Goal: Check status: Check status

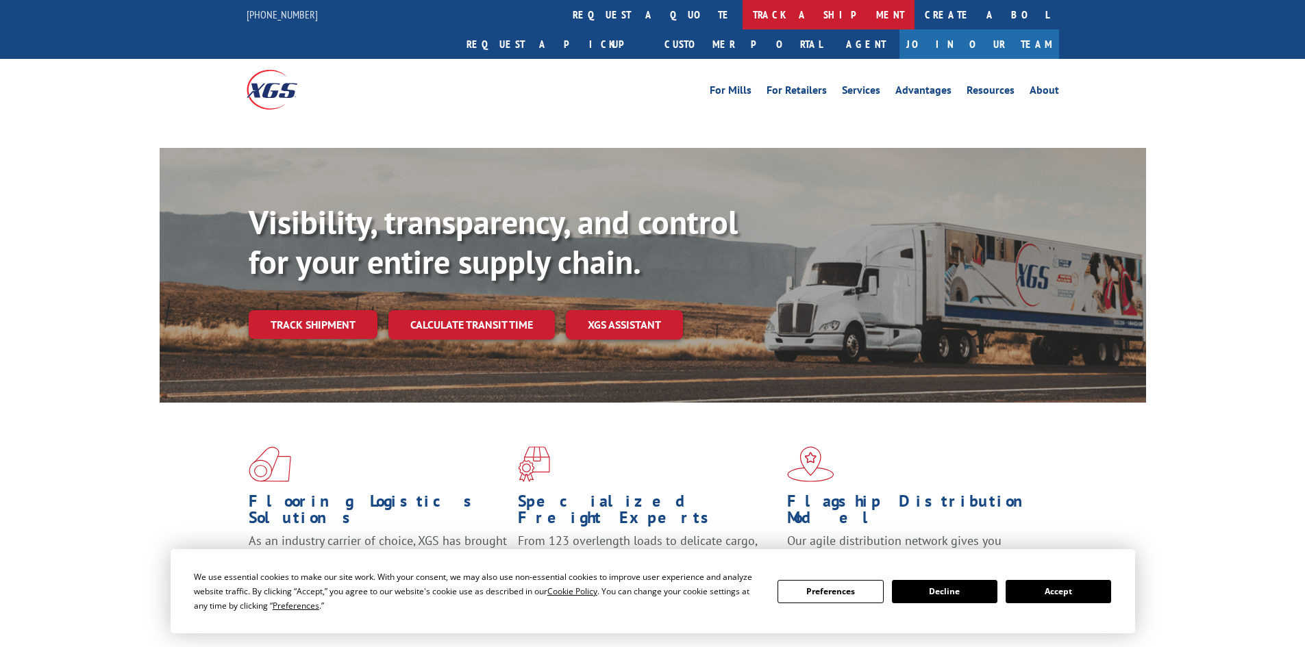
click at [743, 3] on link "track a shipment" at bounding box center [829, 14] width 172 height 29
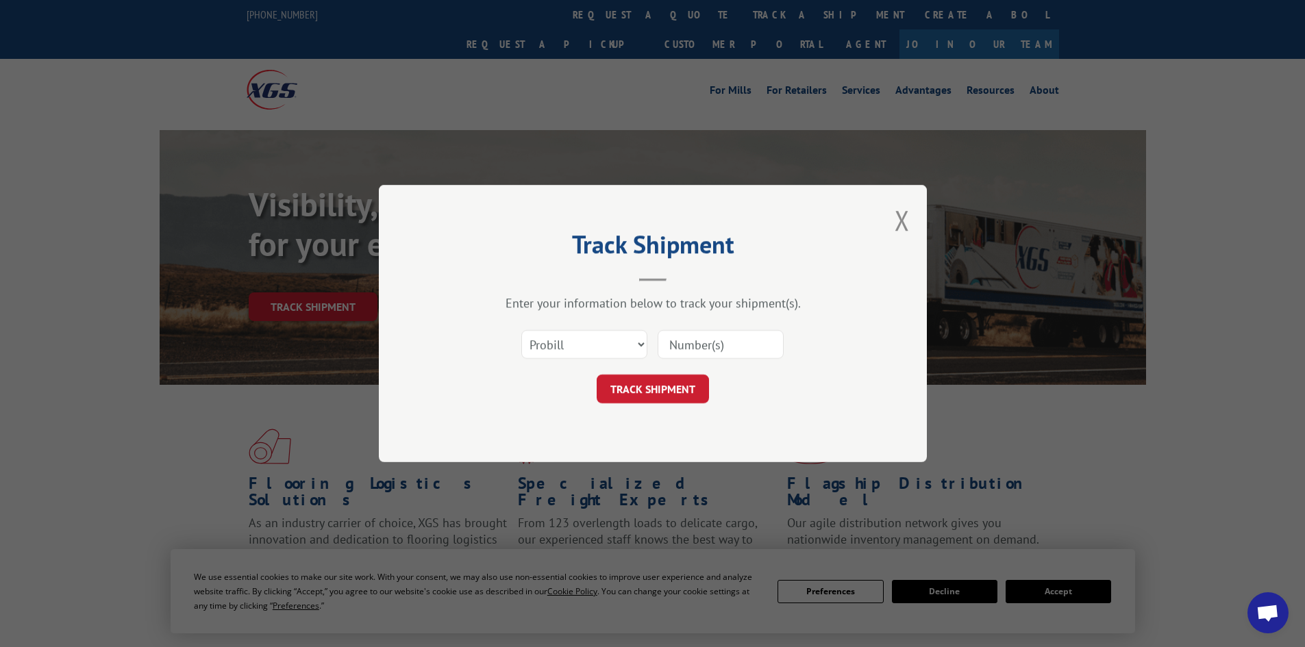
click at [537, 339] on select "Select category... Probill BOL PO" at bounding box center [584, 344] width 126 height 29
select select "po"
click at [521, 330] on select "Select category... Probill BOL PO" at bounding box center [584, 344] width 126 height 29
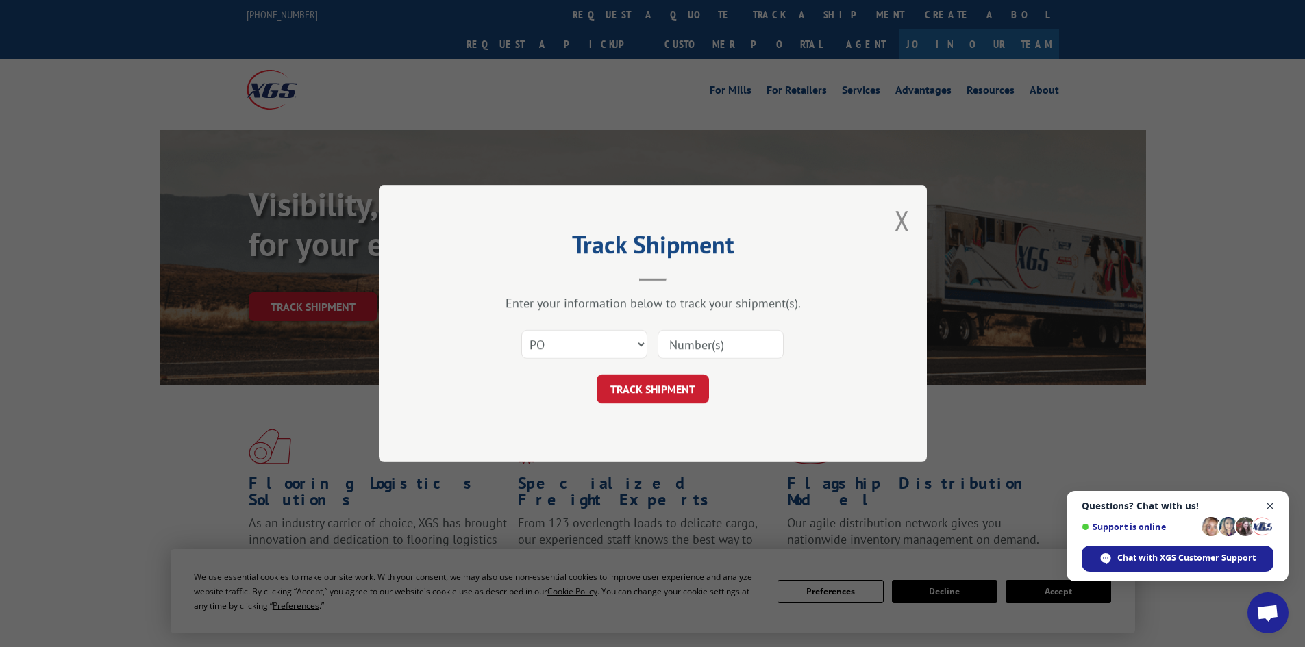
click at [1271, 508] on span "Close chat" at bounding box center [1270, 506] width 17 height 17
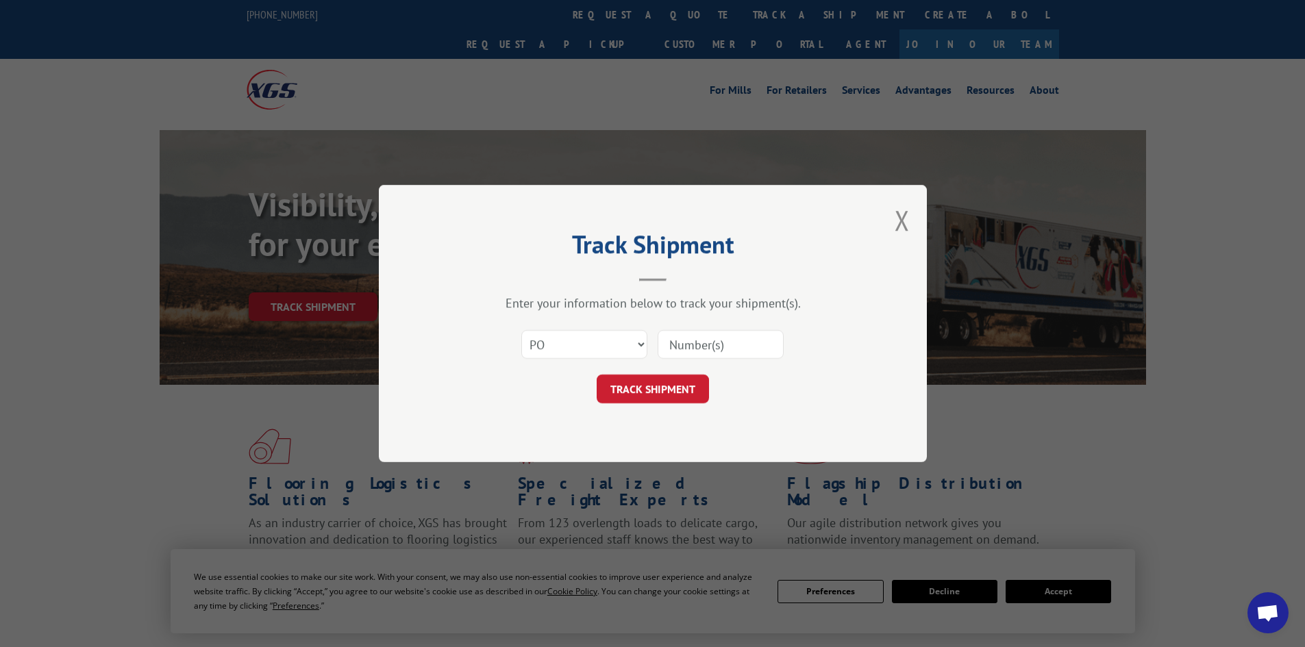
click at [682, 337] on input at bounding box center [721, 344] width 126 height 29
type input "52534264"
click button "TRACK SHIPMENT" at bounding box center [653, 389] width 112 height 29
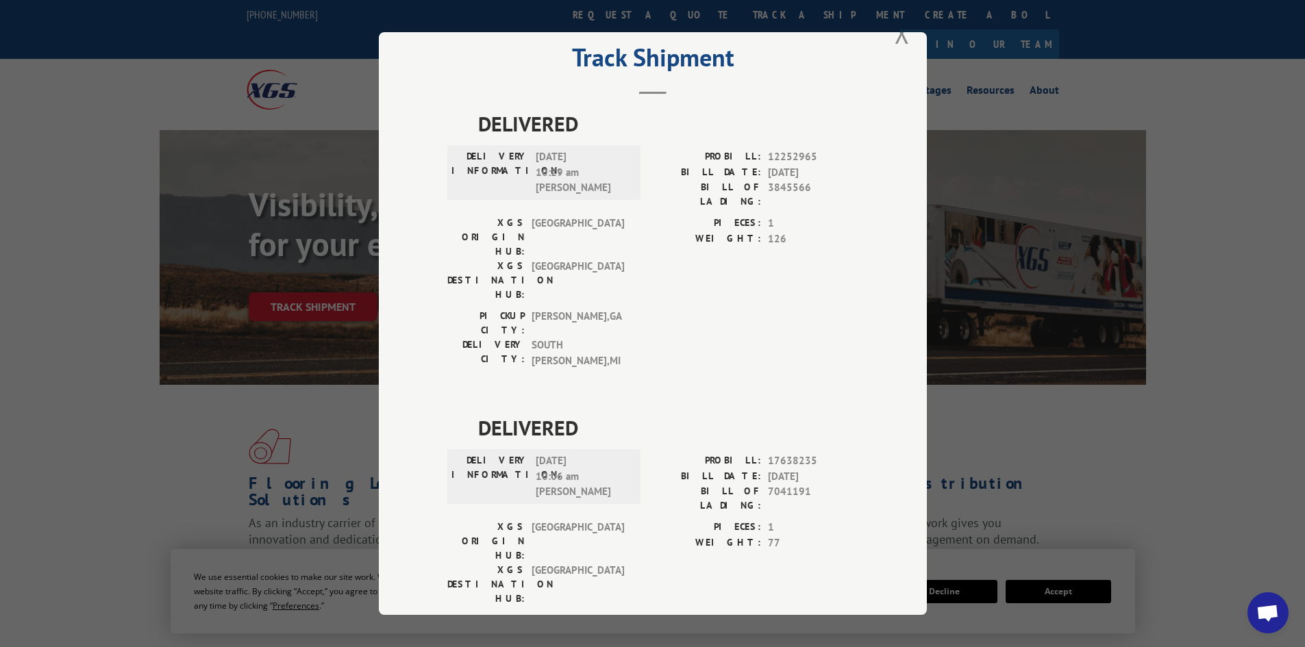
scroll to position [65, 0]
